Goal: Information Seeking & Learning: Learn about a topic

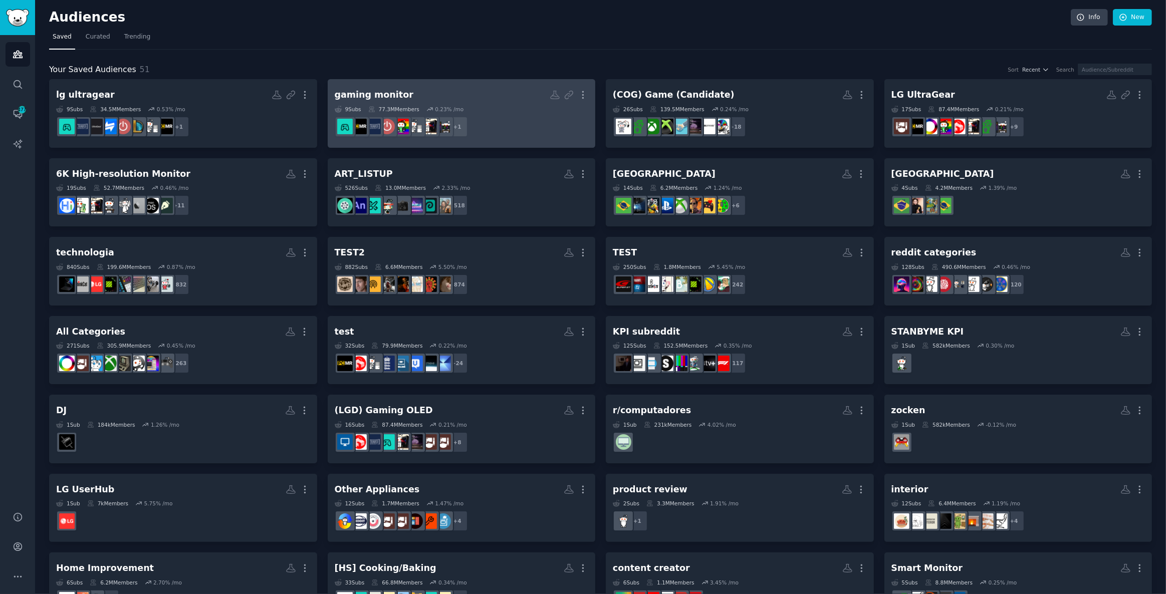
click at [507, 127] on dd "+ 1" at bounding box center [462, 127] width 254 height 28
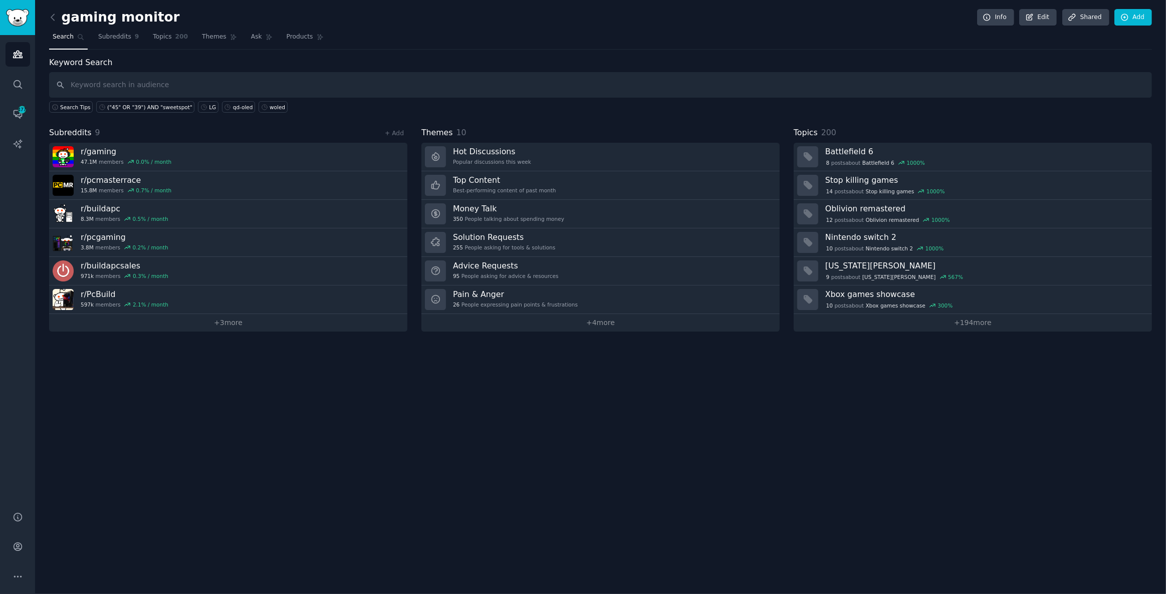
click at [92, 79] on input "text" at bounding box center [600, 85] width 1103 height 26
type input ""39" AND "sweetspot""
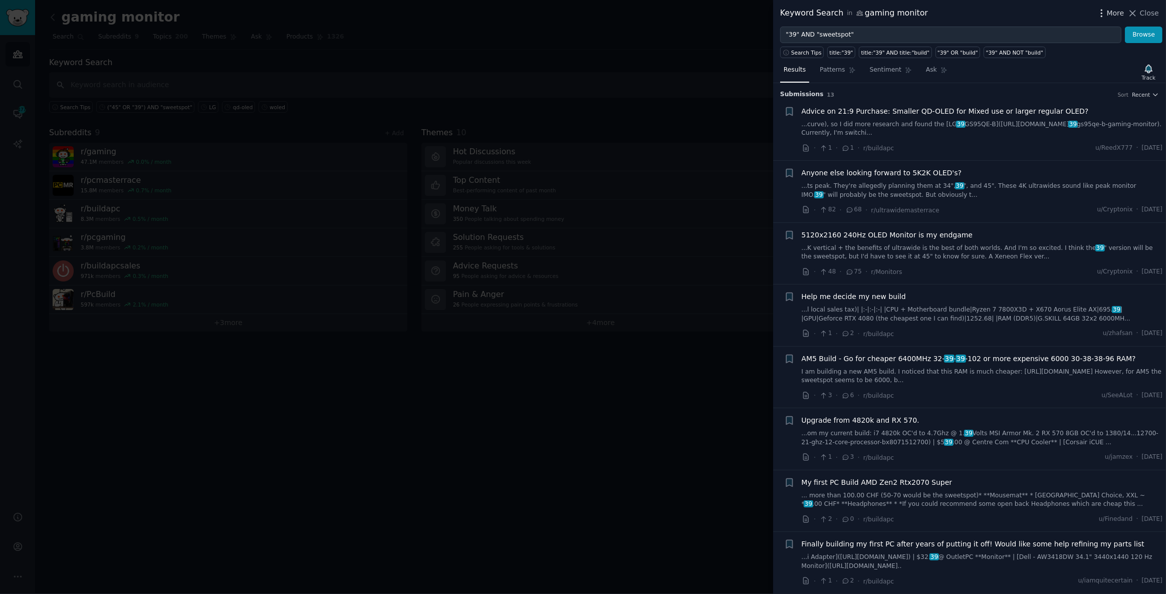
click at [1102, 13] on icon "button" at bounding box center [1101, 13] width 11 height 11
click at [995, 40] on p "Advanced Search" at bounding box center [1017, 41] width 61 height 11
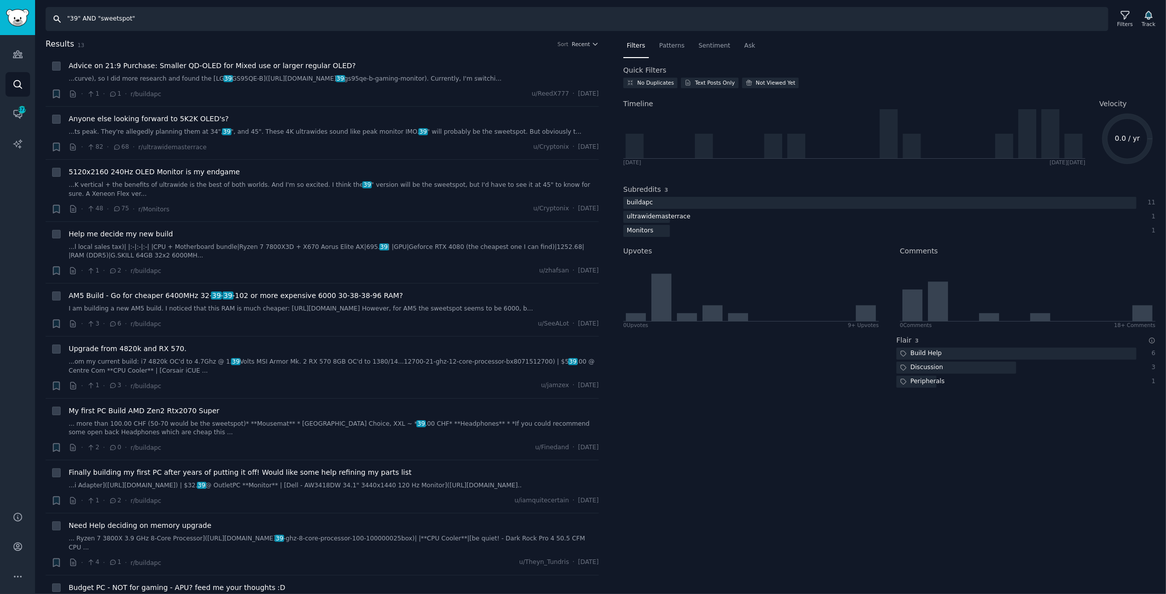
drag, startPoint x: 163, startPoint y: 20, endPoint x: 0, endPoint y: 5, distance: 163.5
click at [0, 4] on div "AI Reports Audiences Search Conversations 477 AI Reports Help Account More Sear…" at bounding box center [583, 297] width 1166 height 594
type input ""5k2k" AND "39""
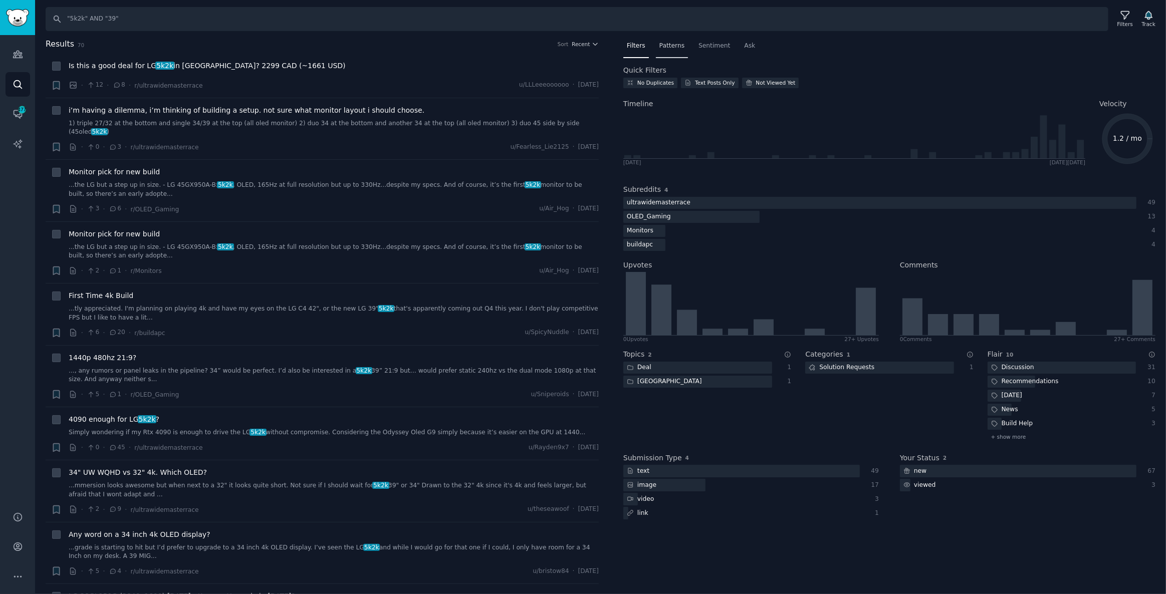
click at [663, 39] on div "Patterns" at bounding box center [672, 48] width 32 height 21
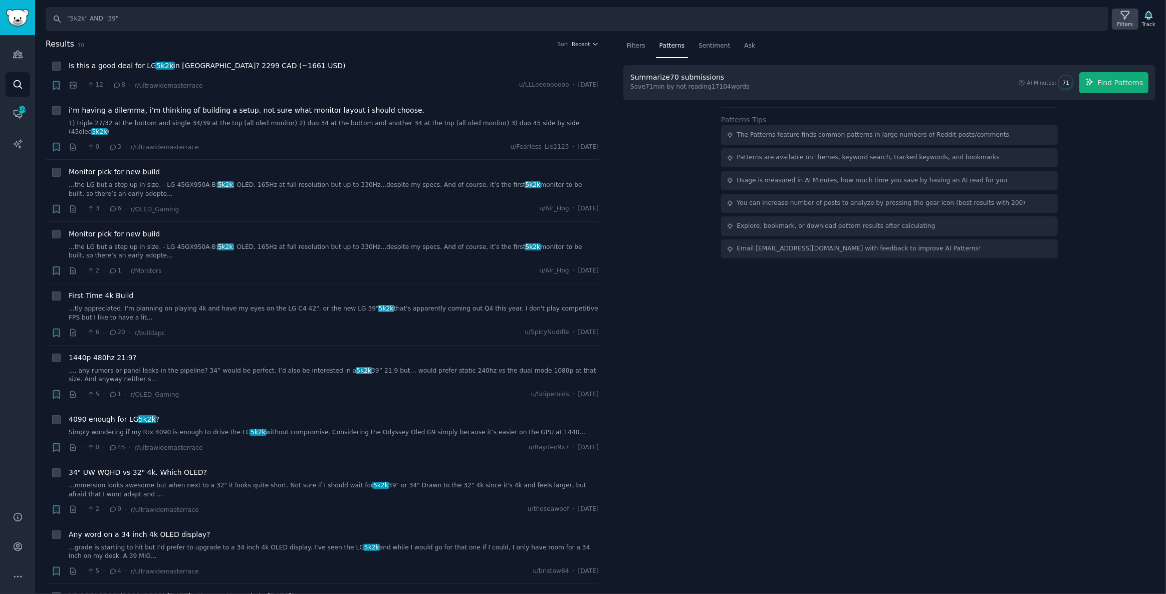
click at [1130, 19] on icon at bounding box center [1125, 15] width 11 height 11
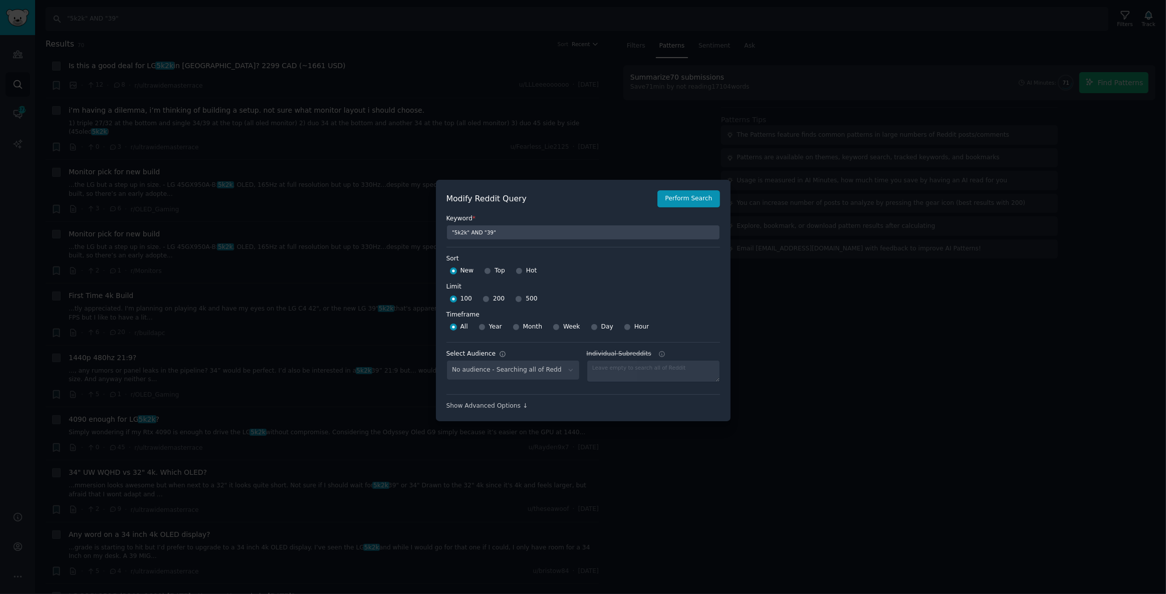
click at [510, 297] on div "100 200 500" at bounding box center [583, 299] width 274 height 16
click at [515, 298] on input "500" at bounding box center [518, 299] width 7 height 7
radio input "true"
click at [697, 203] on button "Perform Search" at bounding box center [688, 198] width 62 height 17
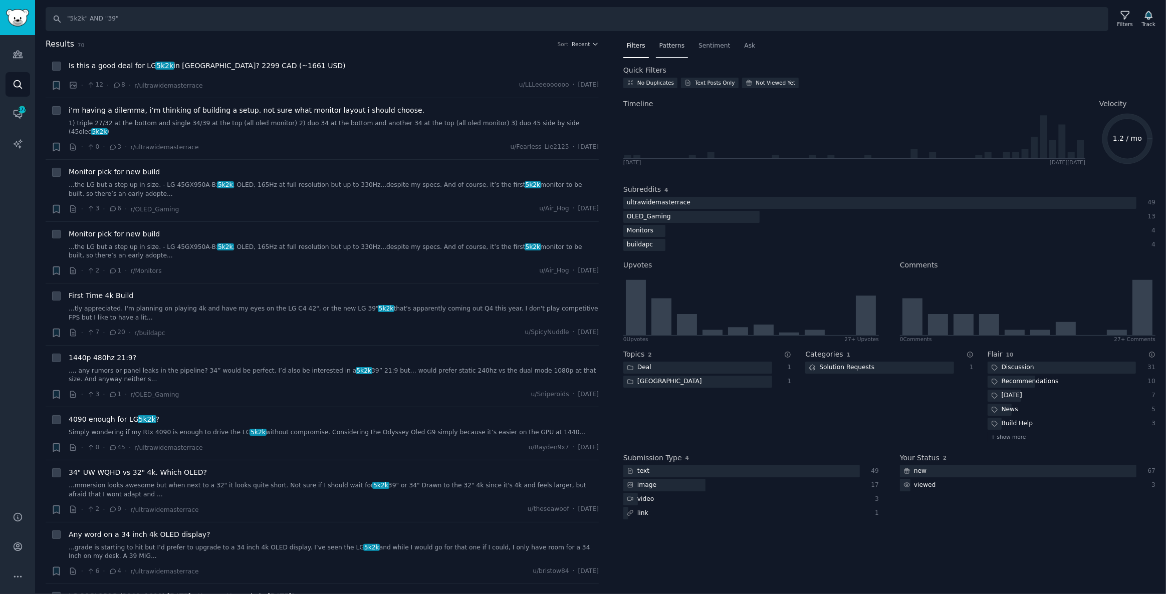
click at [663, 47] on span "Patterns" at bounding box center [671, 46] width 25 height 9
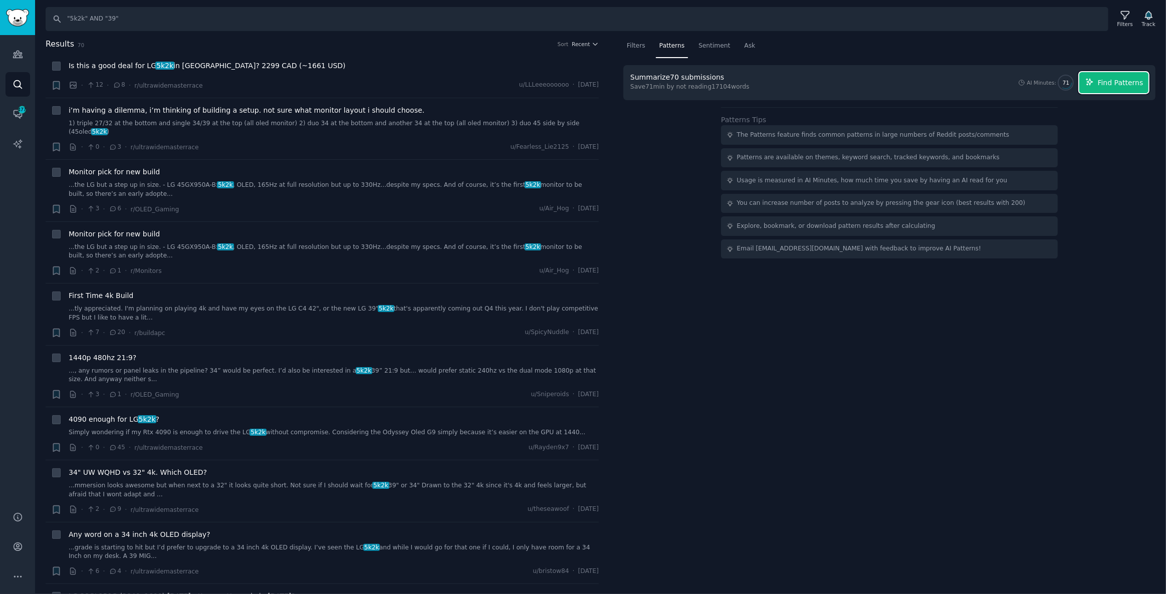
click at [1110, 84] on span "Find Patterns" at bounding box center [1121, 83] width 46 height 11
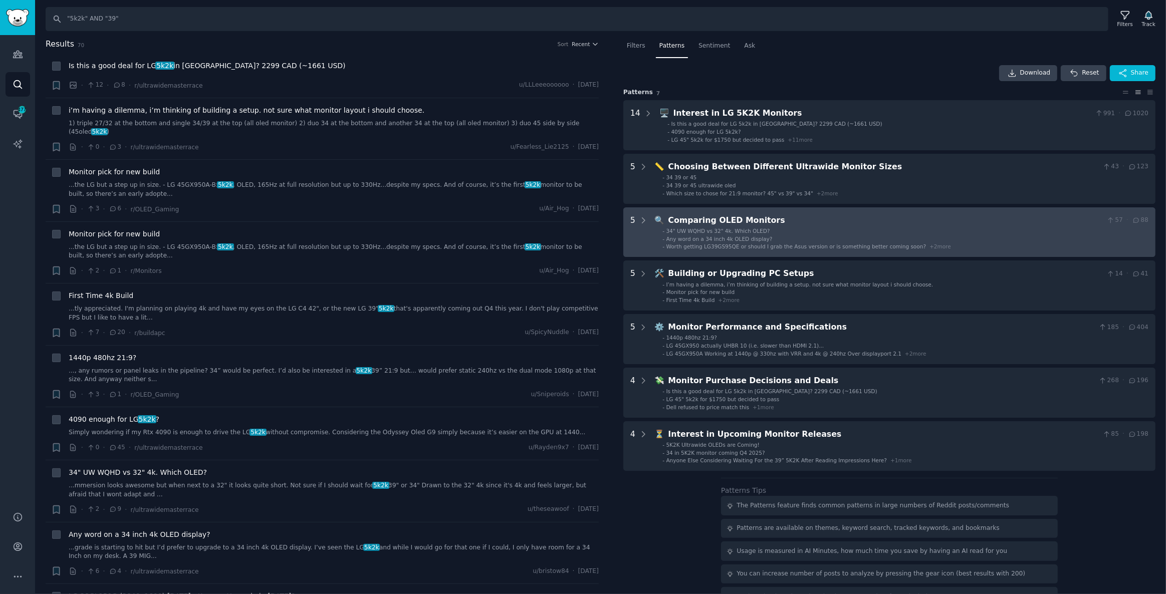
scroll to position [37, 0]
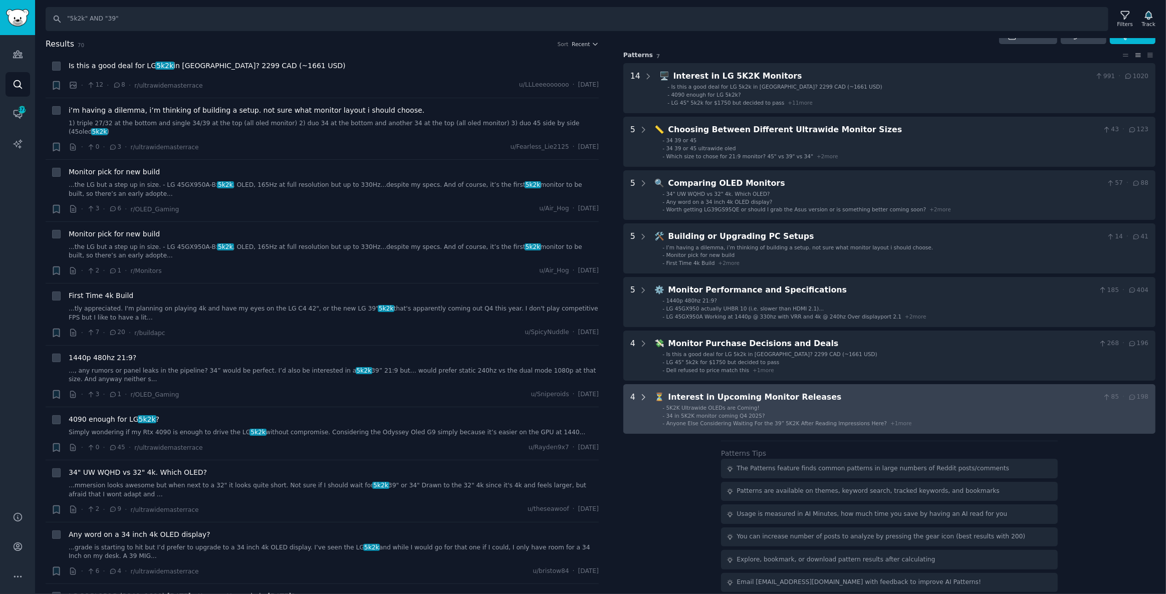
click at [642, 393] on icon at bounding box center [643, 397] width 9 height 9
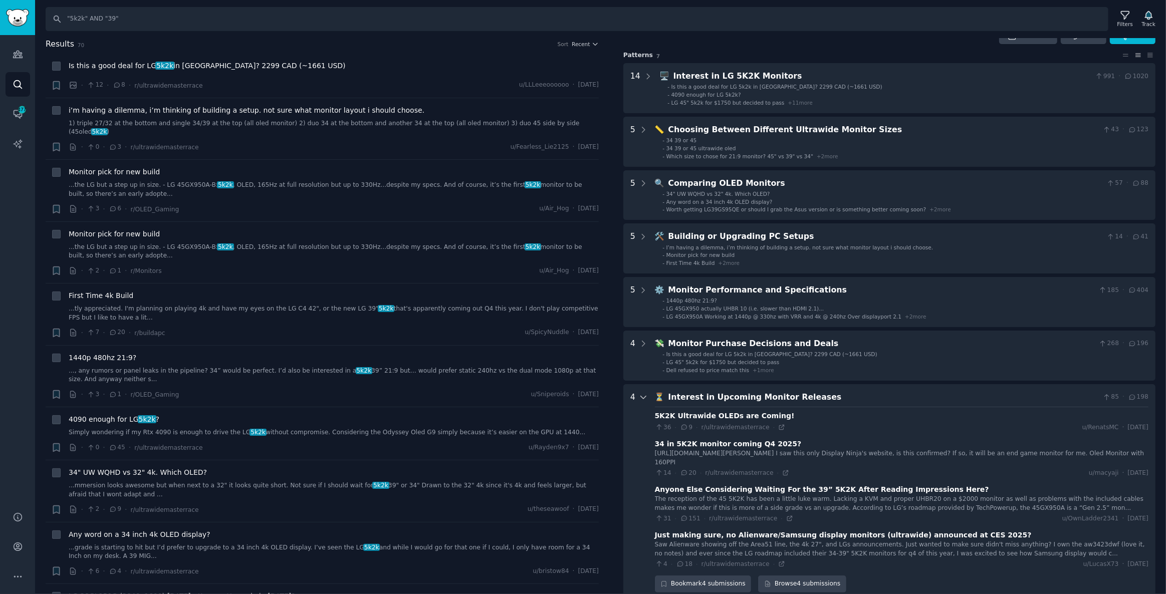
scroll to position [202, 0]
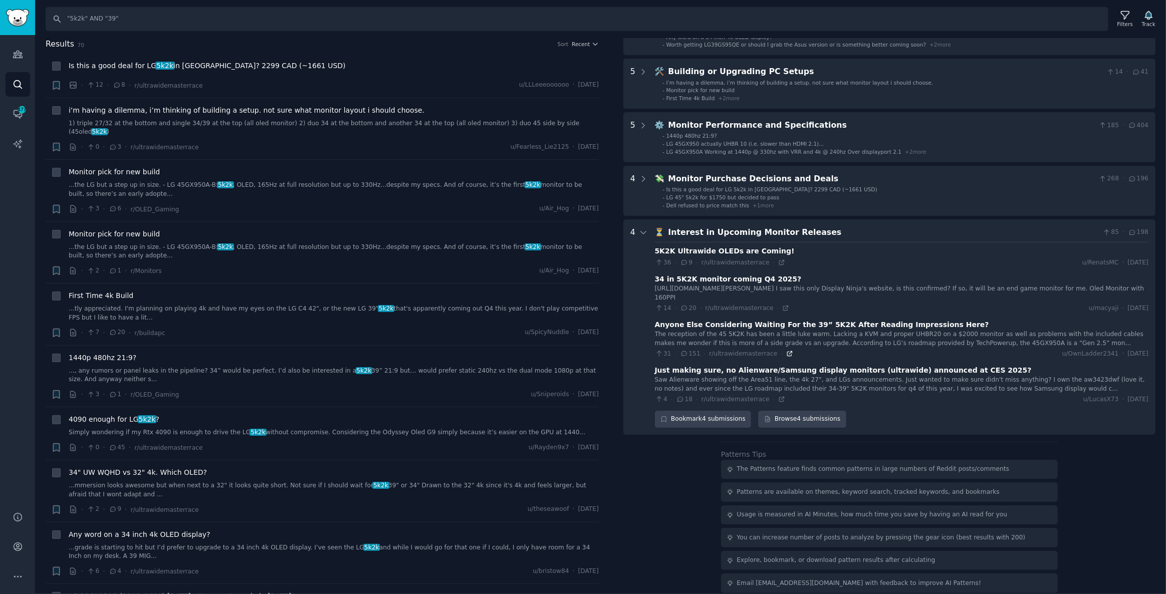
click at [786, 353] on icon at bounding box center [789, 353] width 7 height 7
